Goal: Information Seeking & Learning: Learn about a topic

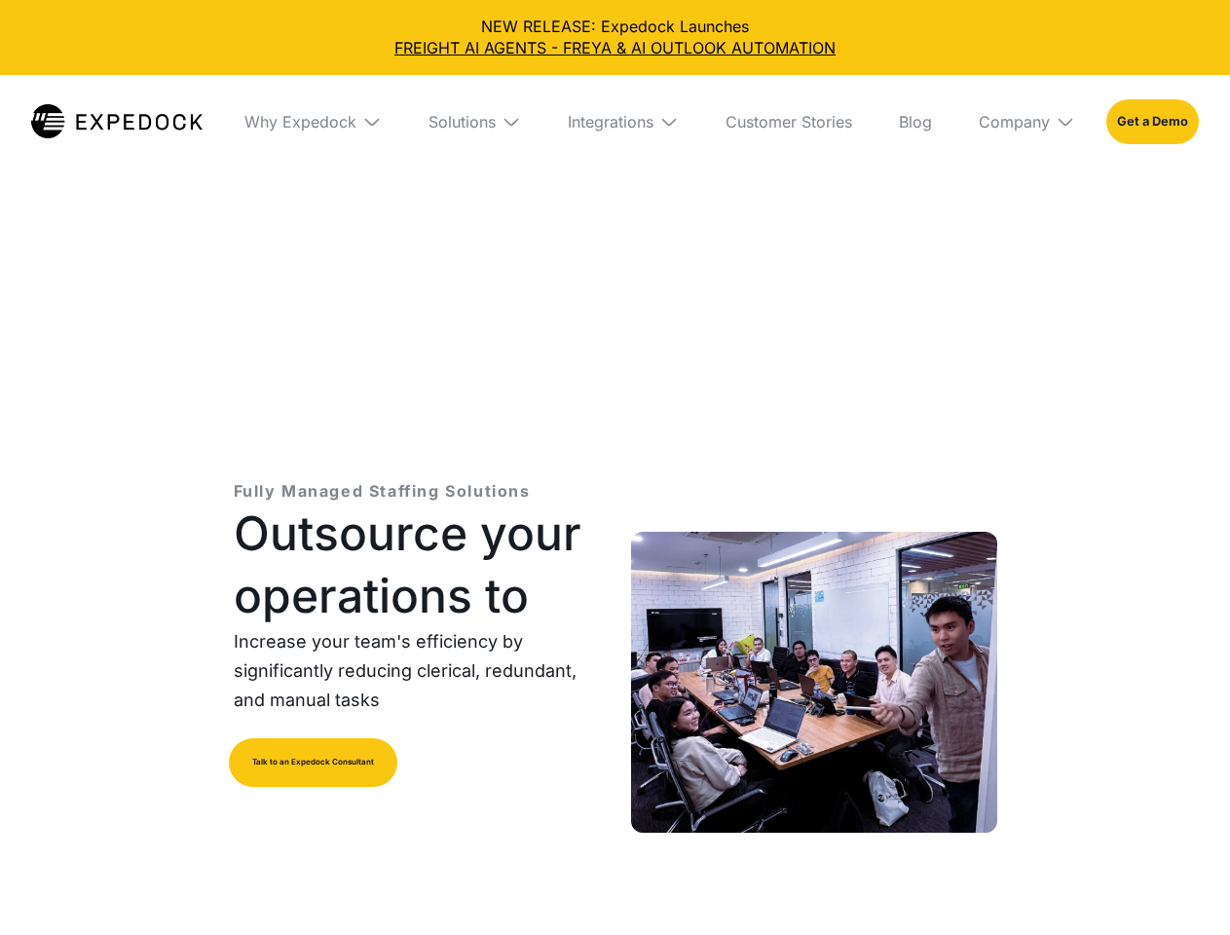
select select
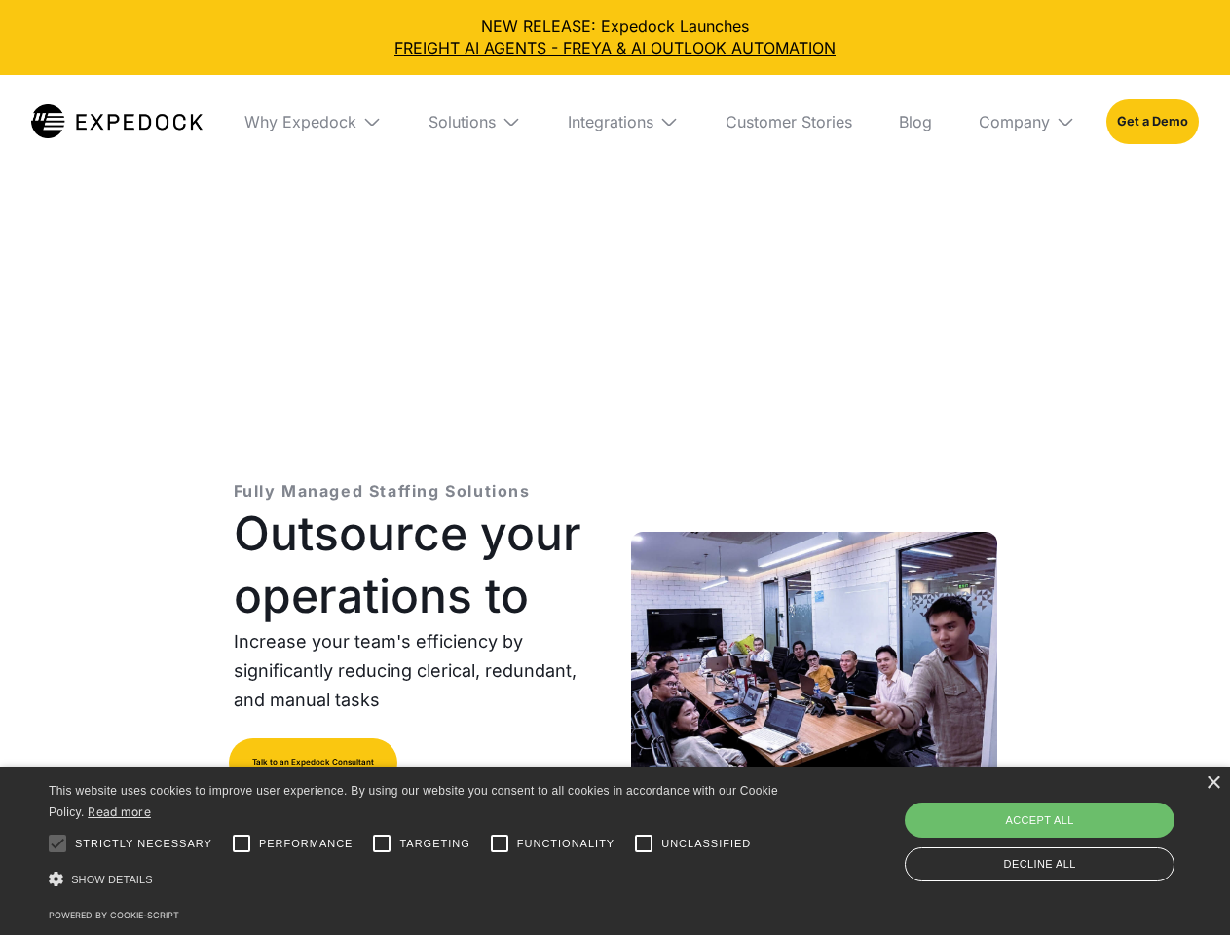
click at [615, 122] on div "Integrations" at bounding box center [611, 121] width 86 height 19
click at [313, 122] on div "Why Expedock" at bounding box center [284, 121] width 112 height 19
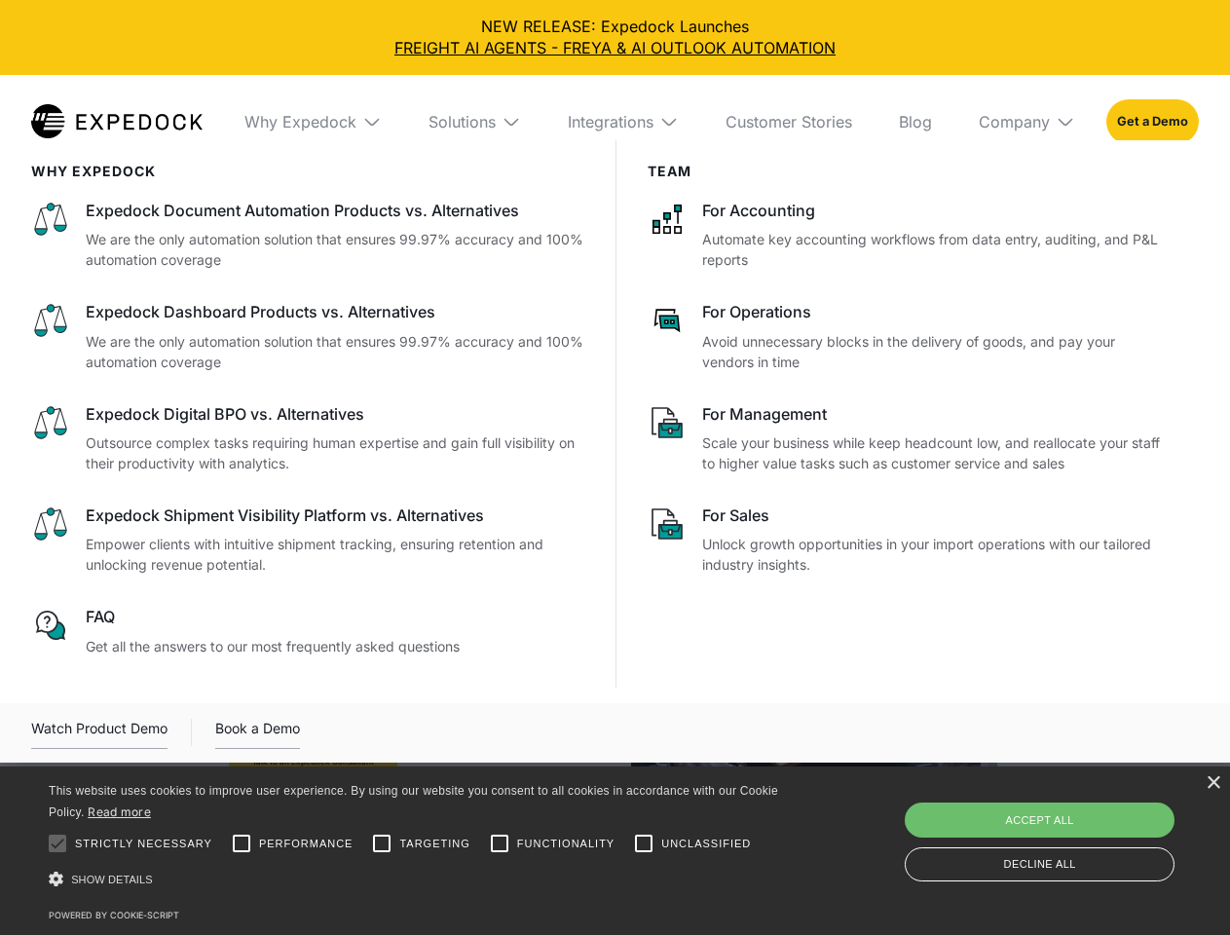
click at [474, 122] on div "Solutions" at bounding box center [462, 121] width 67 height 19
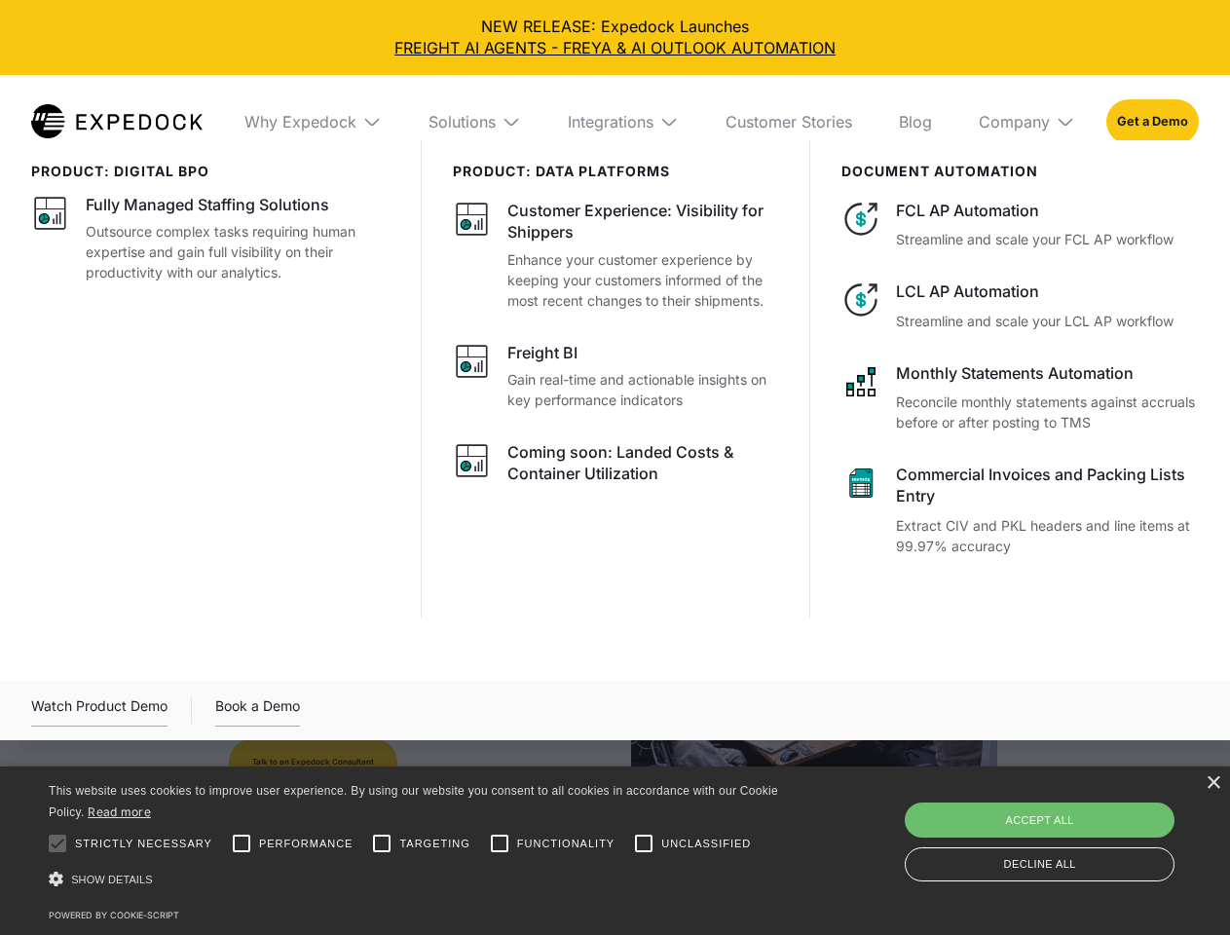
click at [623, 122] on div "Integrations" at bounding box center [611, 121] width 86 height 19
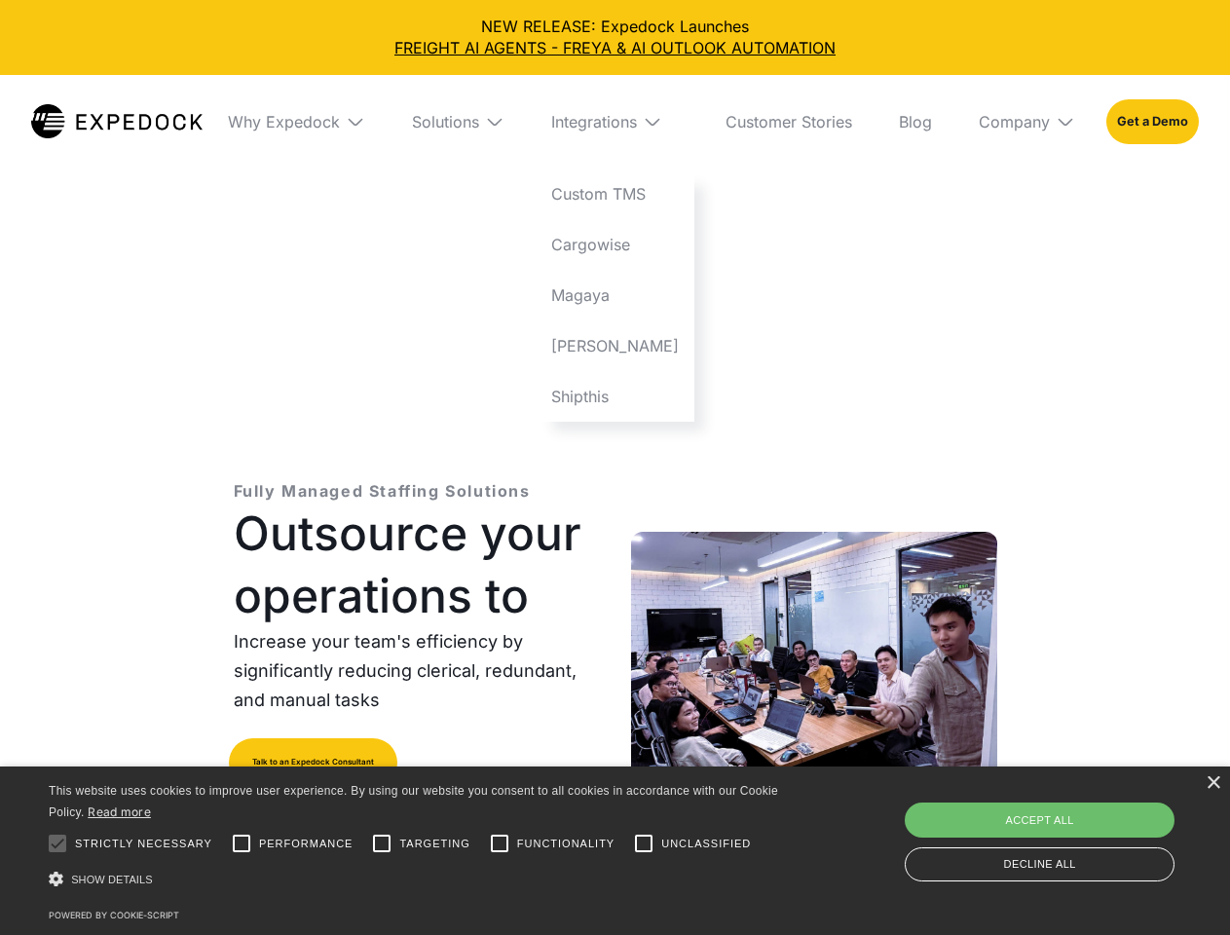
click at [1026, 122] on div "Company" at bounding box center [1014, 121] width 71 height 19
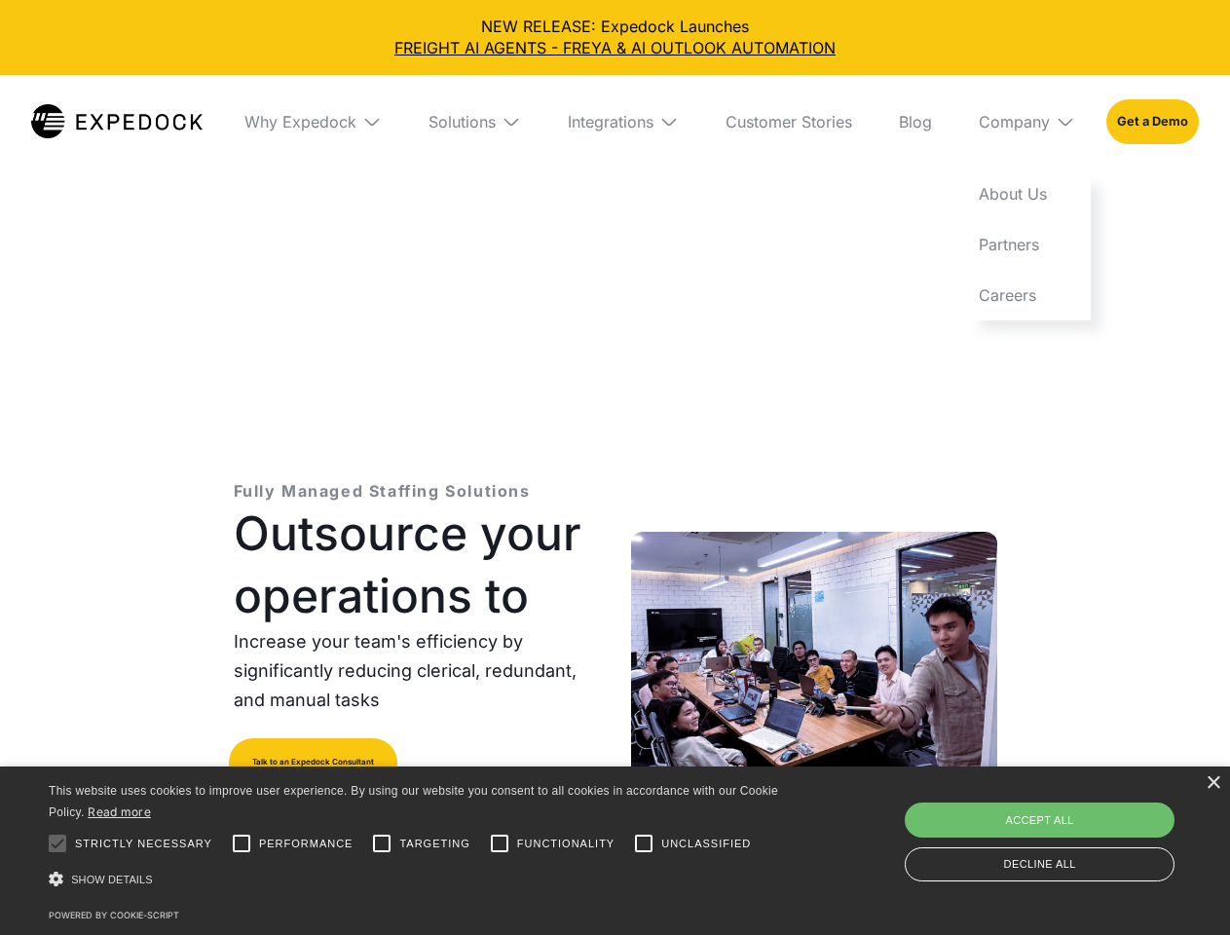
click at [57, 843] on div at bounding box center [57, 843] width 39 height 39
click at [242, 843] on input "Performance" at bounding box center [241, 843] width 39 height 39
checkbox input "true"
click at [382, 843] on input "Targeting" at bounding box center [381, 843] width 39 height 39
checkbox input "true"
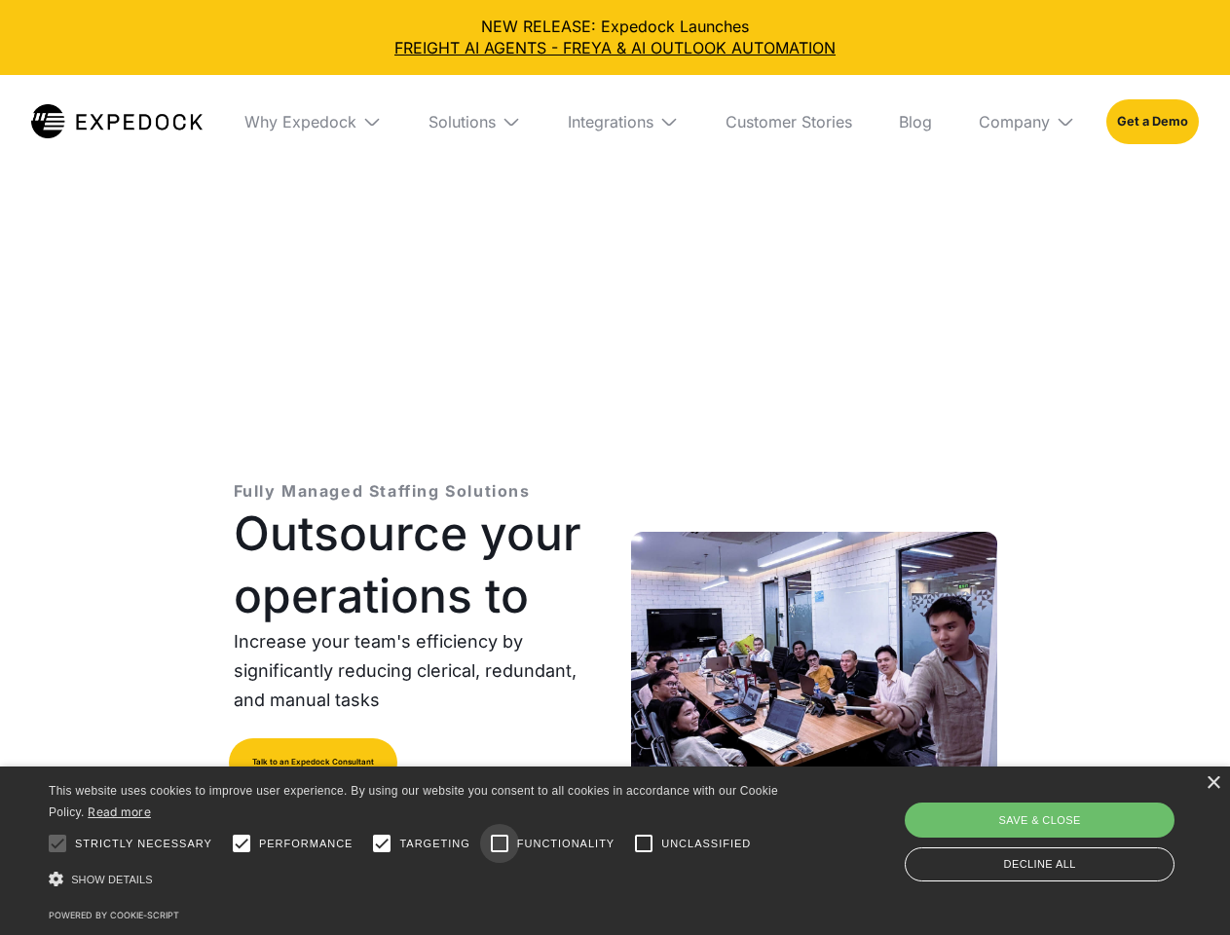
click at [500, 843] on input "Functionality" at bounding box center [499, 843] width 39 height 39
checkbox input "true"
click at [644, 843] on input "Unclassified" at bounding box center [643, 843] width 39 height 39
checkbox input "true"
